Goal: Information Seeking & Learning: Learn about a topic

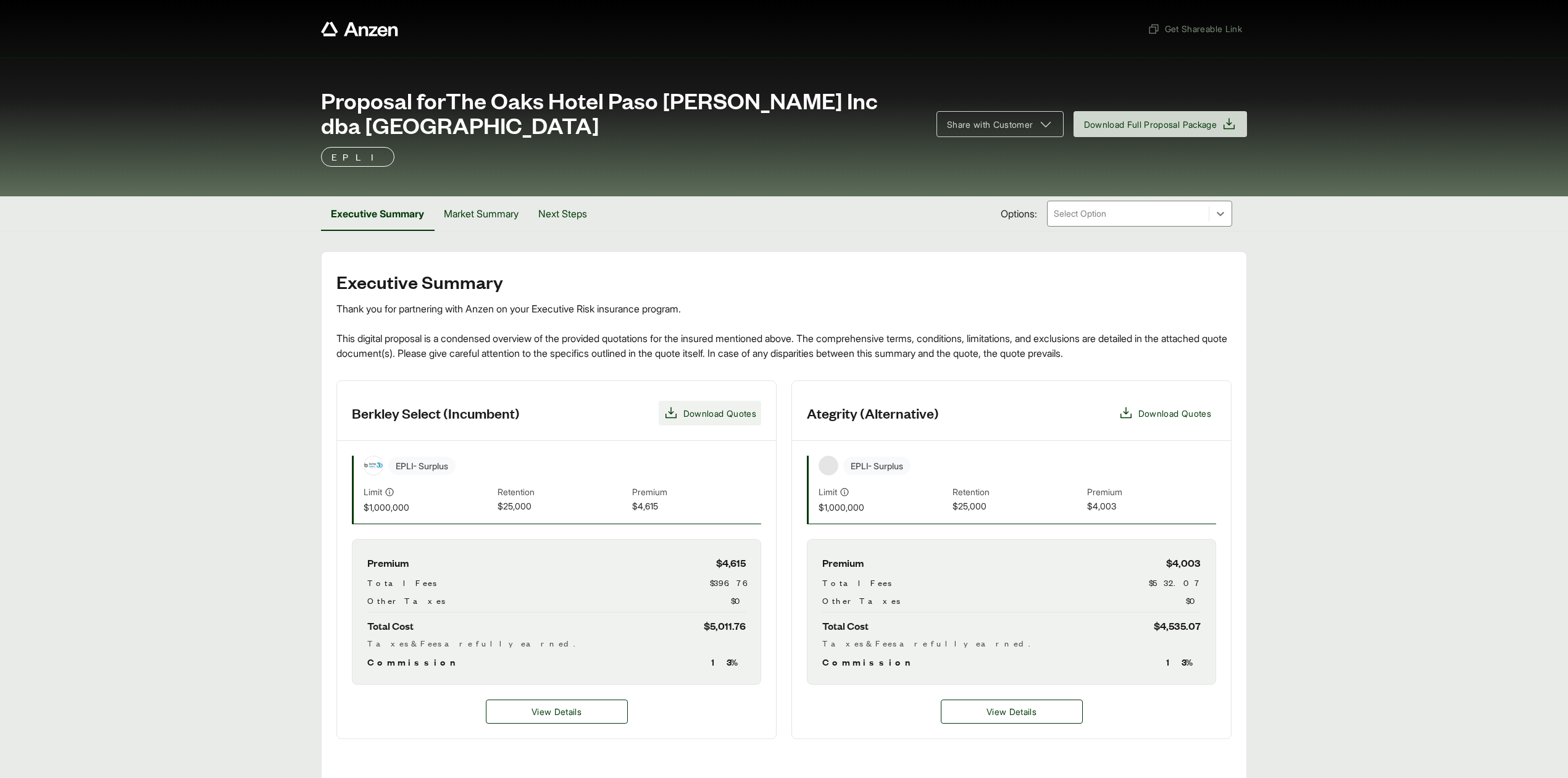
click at [712, 419] on span "Download Quotes" at bounding box center [719, 413] width 72 height 13
click at [1169, 419] on span "Download Quotes" at bounding box center [1174, 413] width 72 height 13
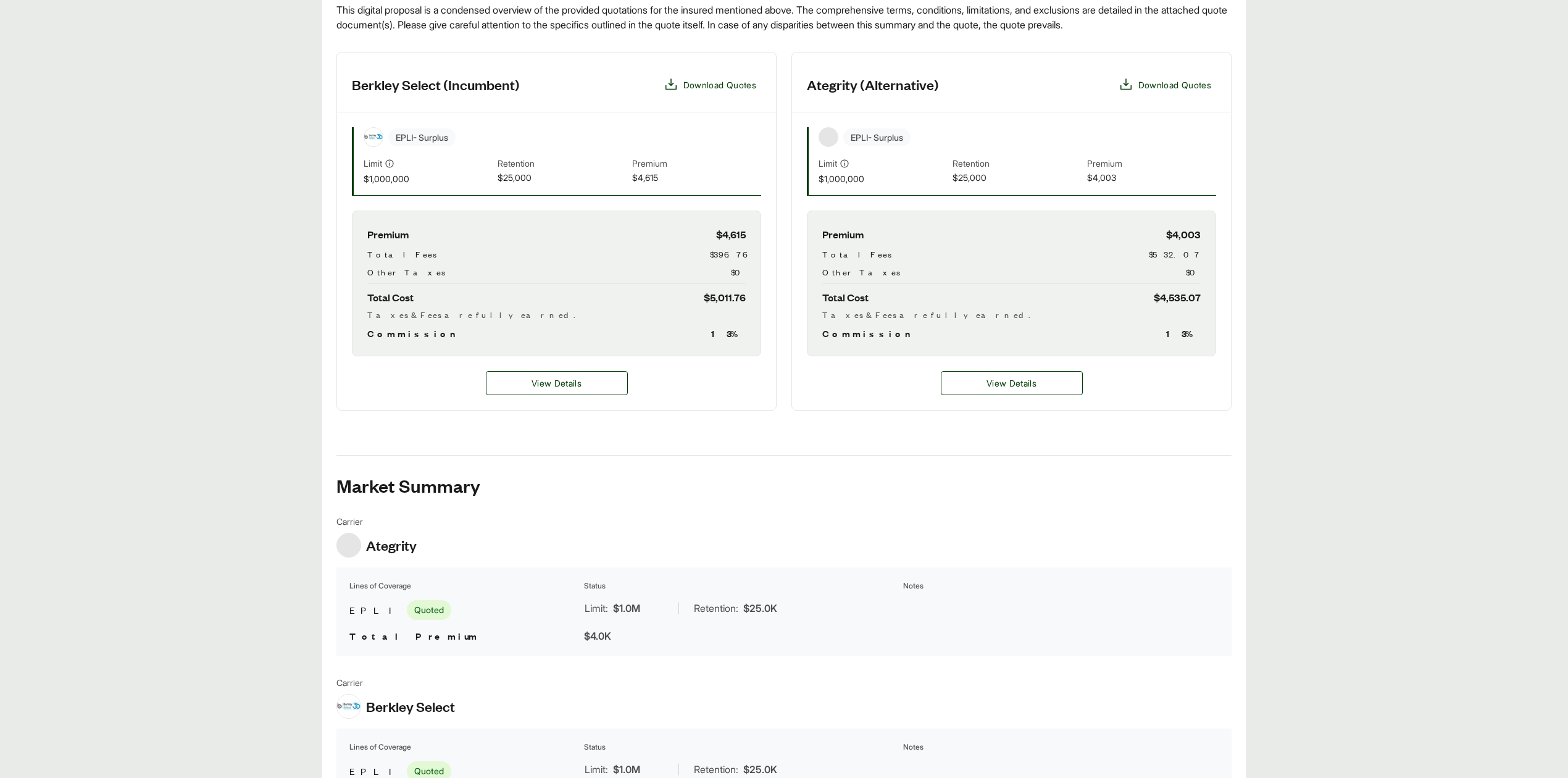
scroll to position [329, 0]
click at [112, 419] on main "Executive Summary Thank you for partnering with Anzen on your Executive Risk in…" at bounding box center [784, 528] width 1568 height 1212
click at [1018, 385] on span "View Details" at bounding box center [1012, 383] width 50 height 13
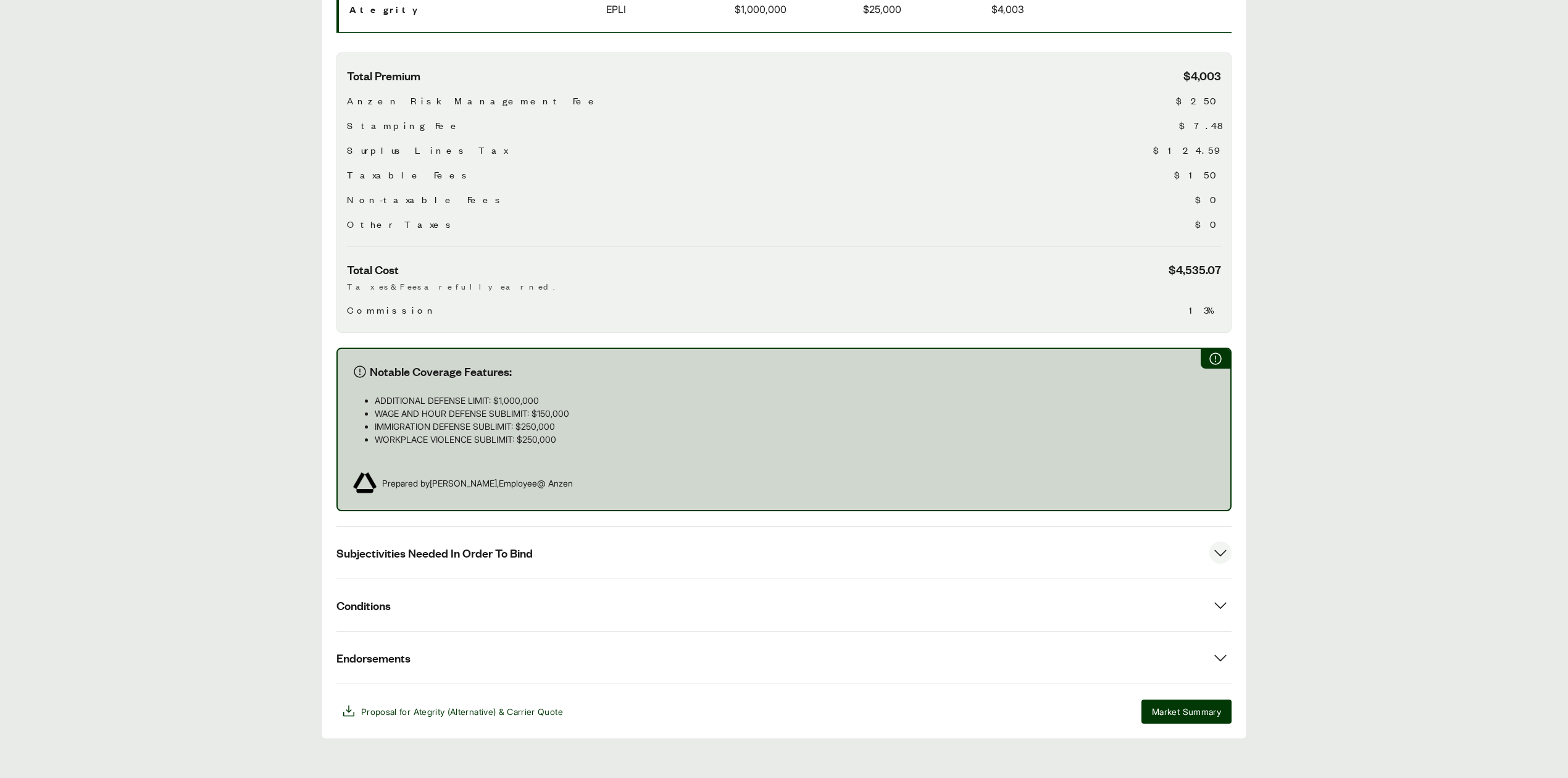
scroll to position [359, 0]
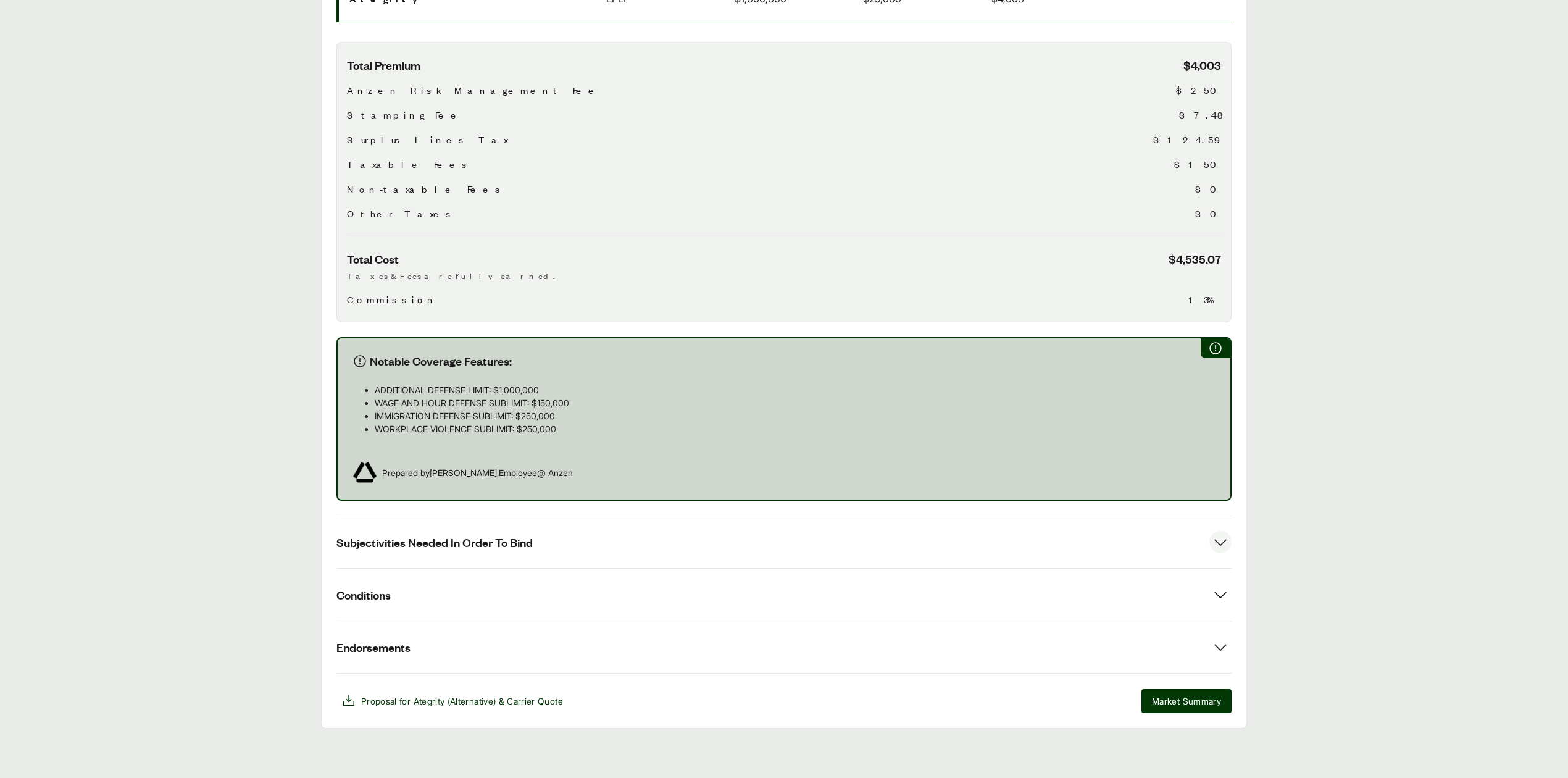
click at [484, 537] on span "Subjectivities Needed In Order To Bind" at bounding box center [434, 542] width 197 height 15
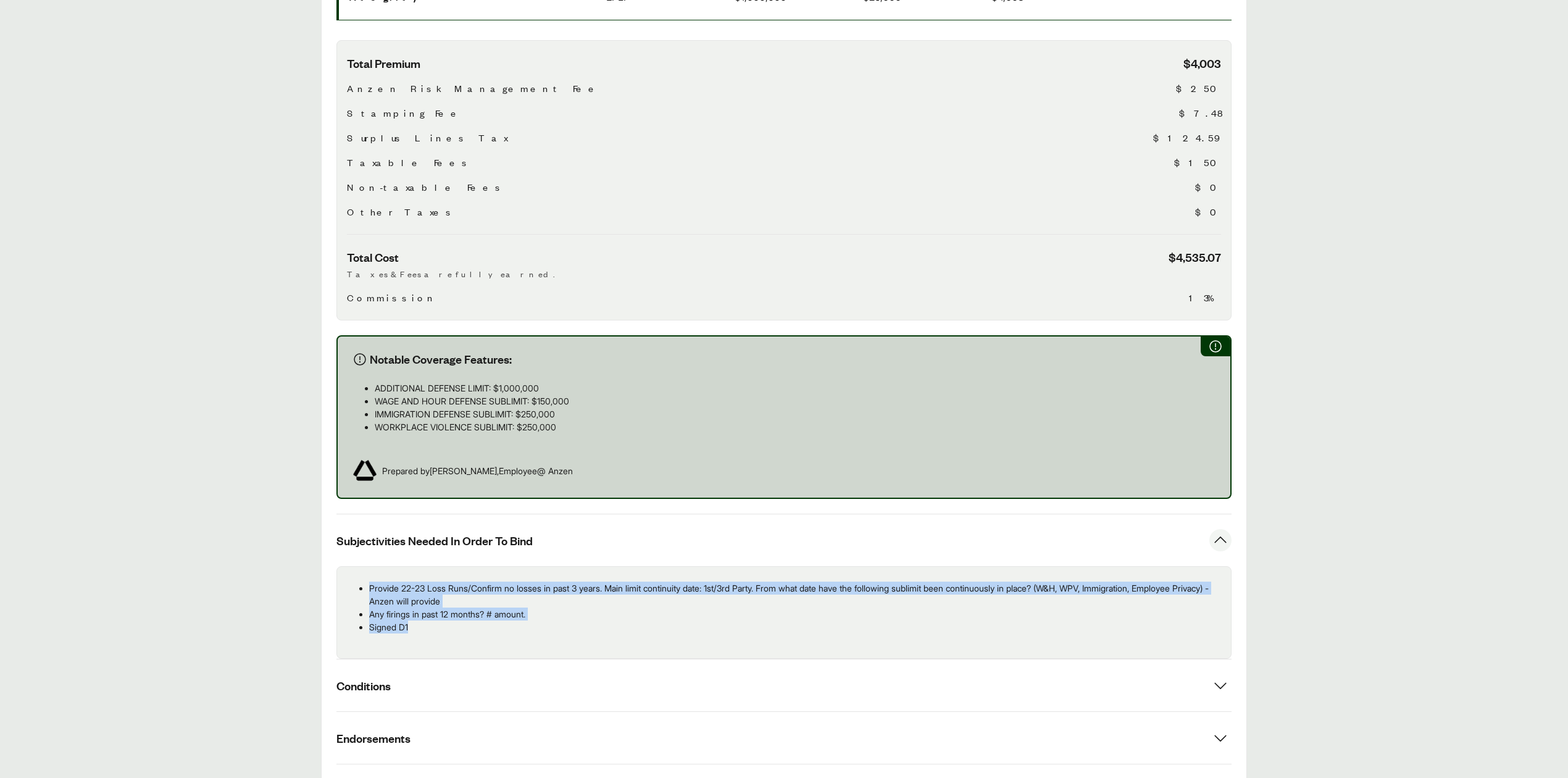
drag, startPoint x: 372, startPoint y: 588, endPoint x: 413, endPoint y: 625, distance: 55.2
click at [413, 625] on ul "Provide 22-23 Loss Runs/Confirm no losses in past 3 years. Main limit continuit…" at bounding box center [784, 608] width 874 height 52
copy ul "Provide 22-23 Loss Runs/Confirm no losses in past 3 years. Main limit continuit…"
drag, startPoint x: 1304, startPoint y: 432, endPoint x: 1298, endPoint y: 434, distance: 6.3
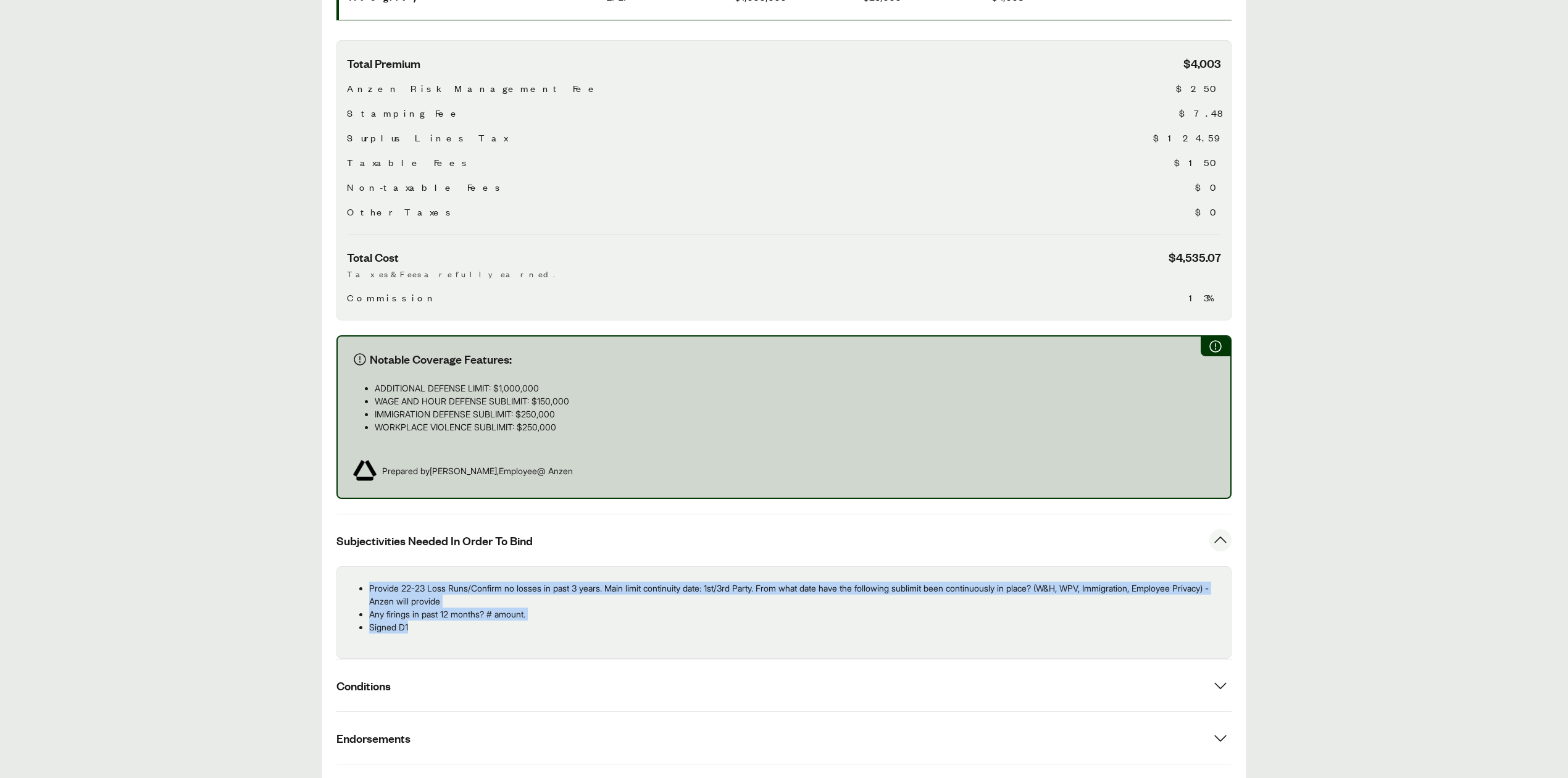
click at [1304, 432] on main "Options: Ategrity (Alternative) Ategrity (Alternative) Ategrity Carrier Coverag…" at bounding box center [784, 355] width 1568 height 927
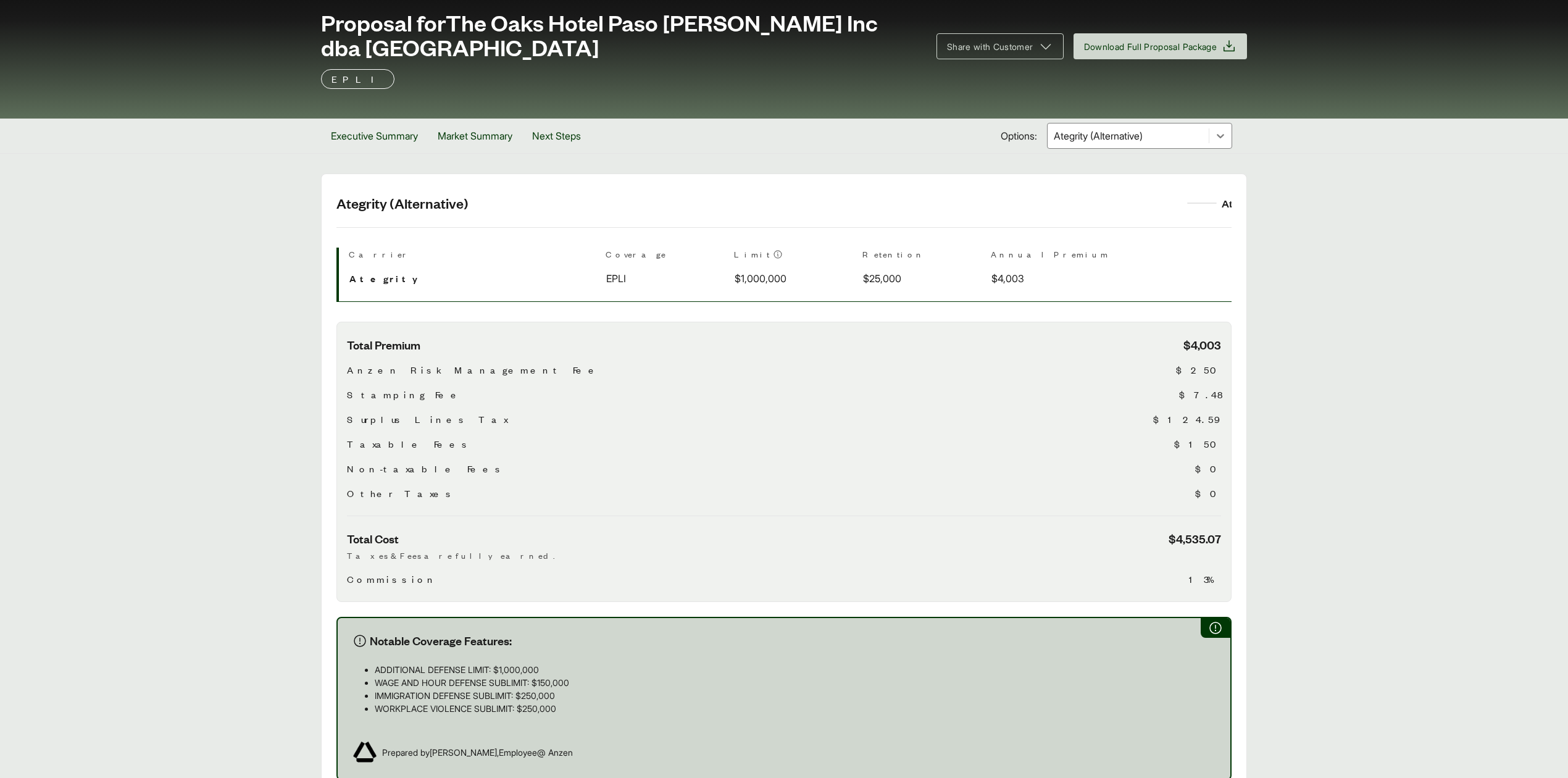
scroll to position [0, 0]
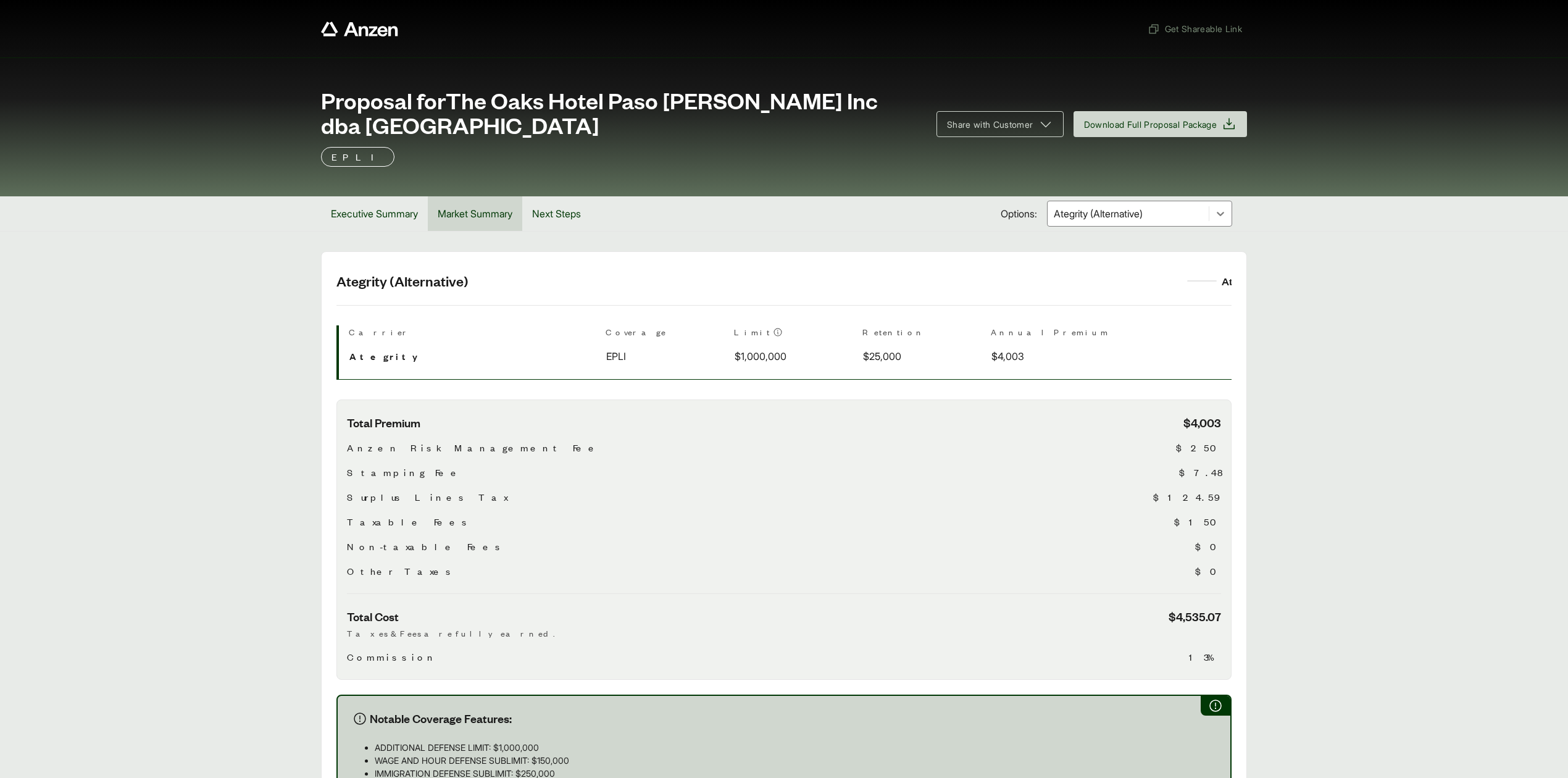
click at [485, 216] on button "Market Summary" at bounding box center [476, 214] width 95 height 35
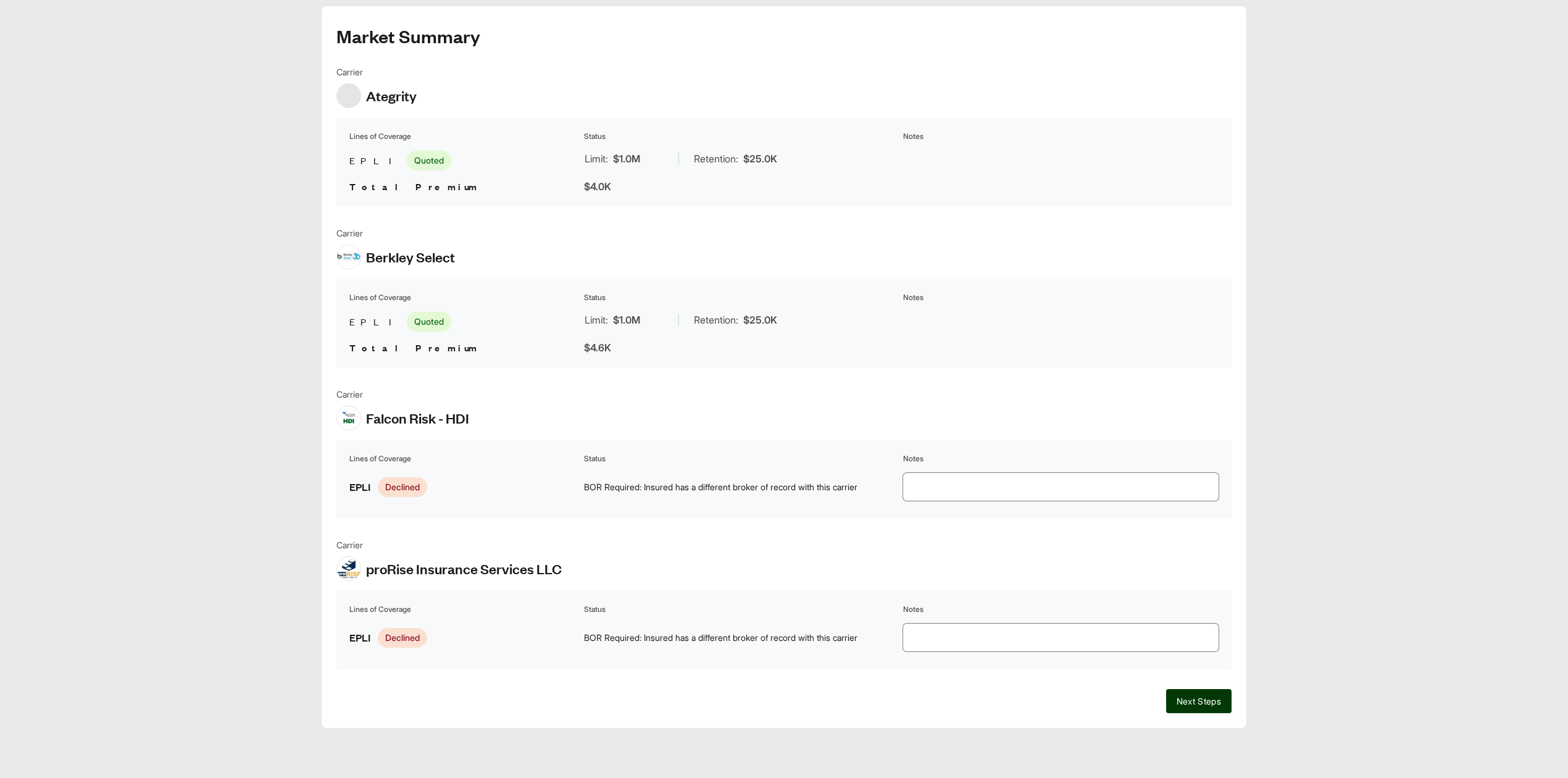
scroll to position [247, 0]
